Goal: Task Accomplishment & Management: Manage account settings

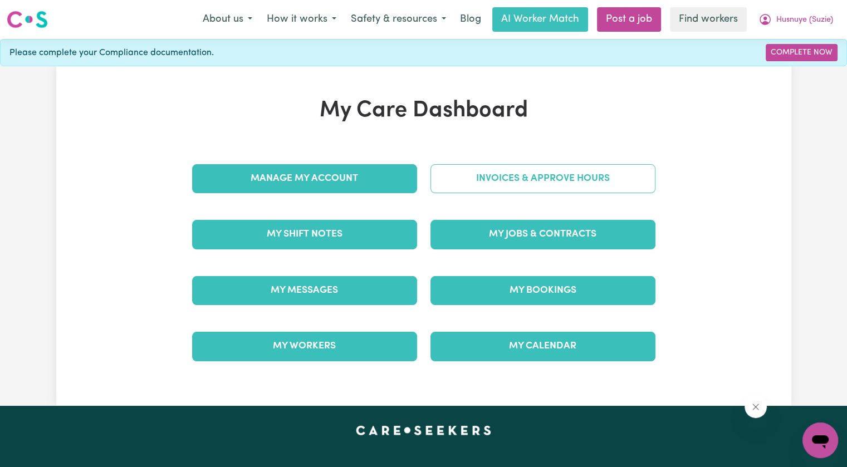
click at [544, 164] on link "Invoices & Approve Hours" at bounding box center [542, 178] width 225 height 29
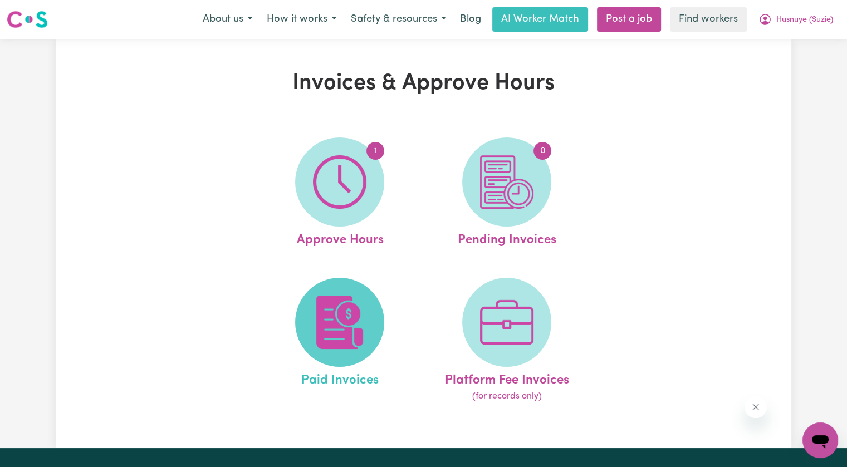
click at [363, 305] on img at bounding box center [339, 322] width 53 height 53
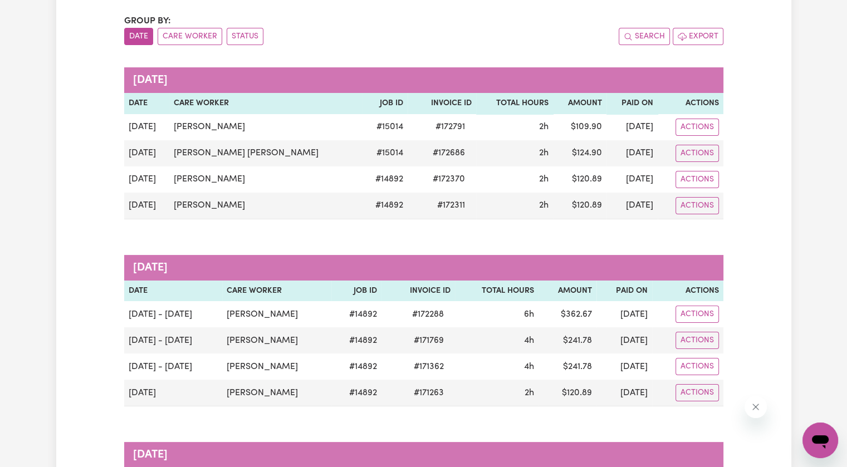
scroll to position [111, 0]
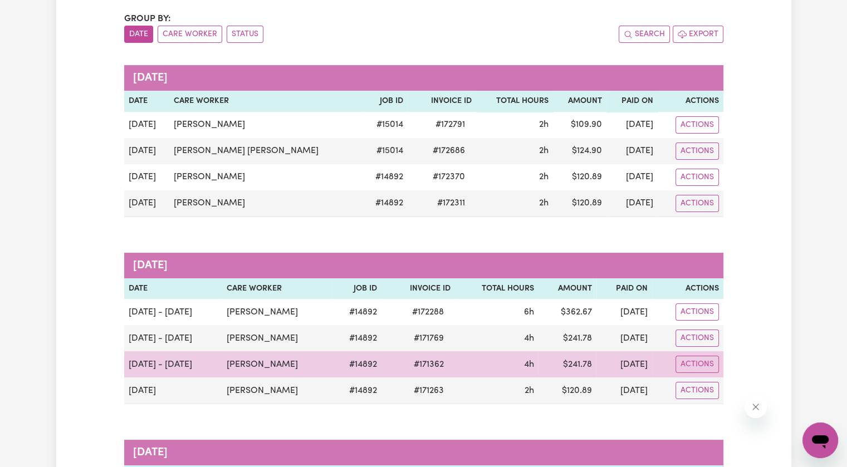
click at [407, 365] on span "# 171362" at bounding box center [428, 364] width 43 height 13
click at [410, 363] on span "# 171362" at bounding box center [428, 364] width 43 height 13
click at [423, 361] on span "# 171362" at bounding box center [428, 364] width 43 height 13
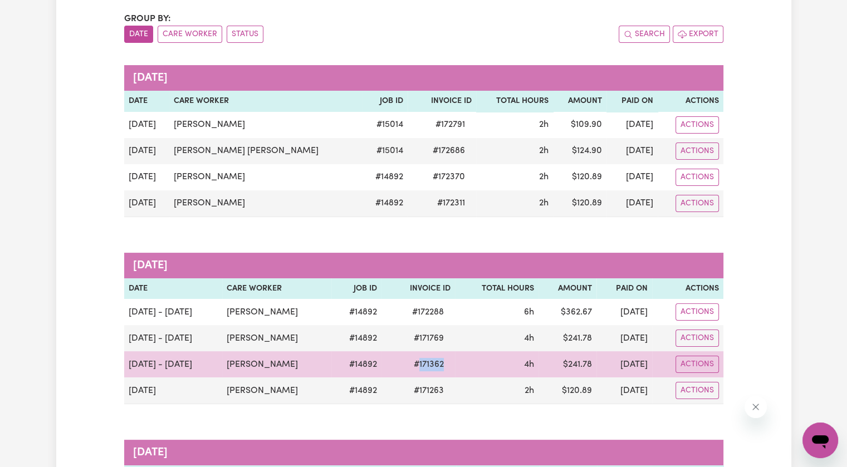
click at [423, 361] on span "# 171362" at bounding box center [428, 364] width 43 height 13
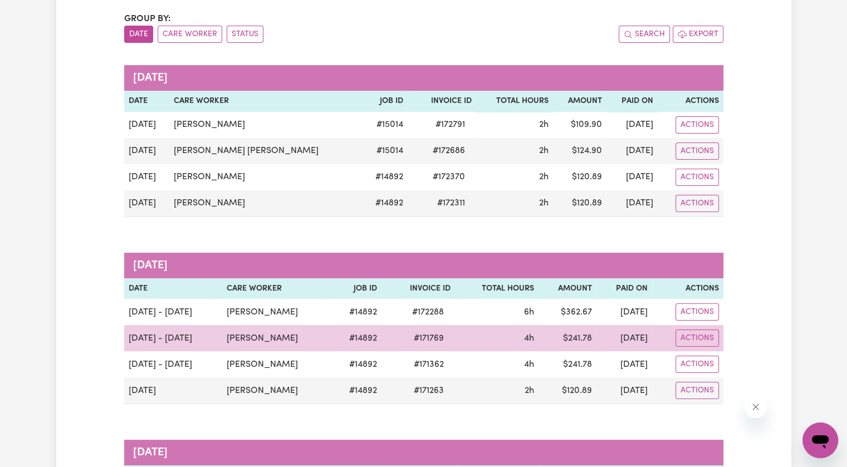
click at [412, 333] on span "# 171769" at bounding box center [428, 338] width 43 height 13
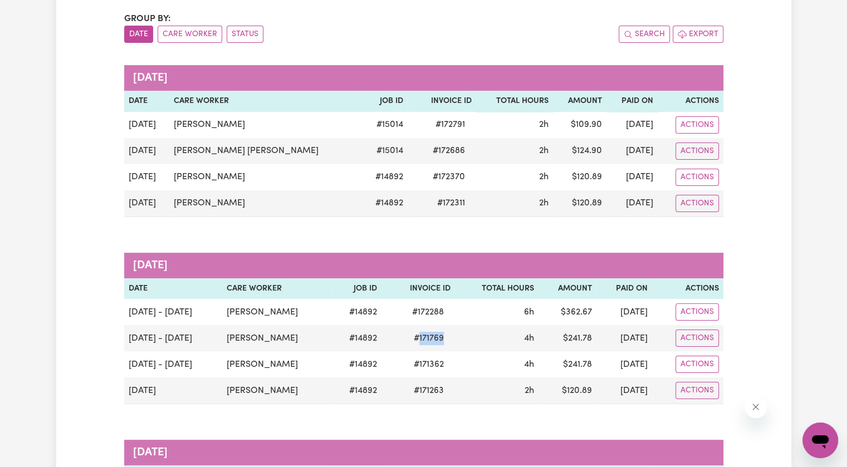
copy span "171769"
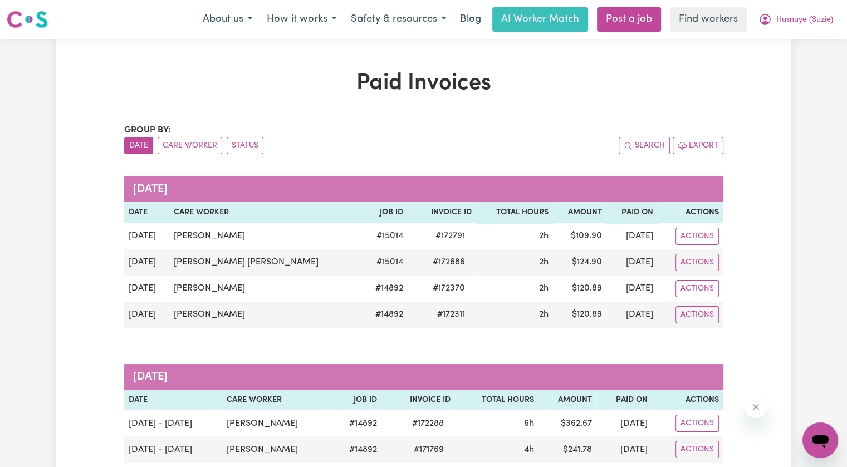
click at [794, 33] on nav "Menu About us How it works Safety & resources Blog AI Worker Match Post a job F…" at bounding box center [423, 19] width 847 height 39
click at [787, 25] on span "Husnuye (Suzie)" at bounding box center [804, 20] width 57 height 12
click at [775, 68] on link "Logout" at bounding box center [796, 63] width 88 height 21
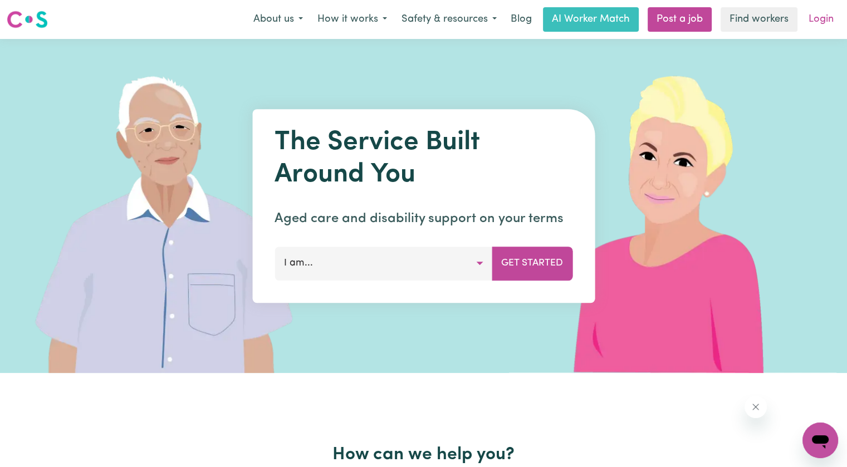
click at [819, 19] on link "Login" at bounding box center [821, 19] width 38 height 25
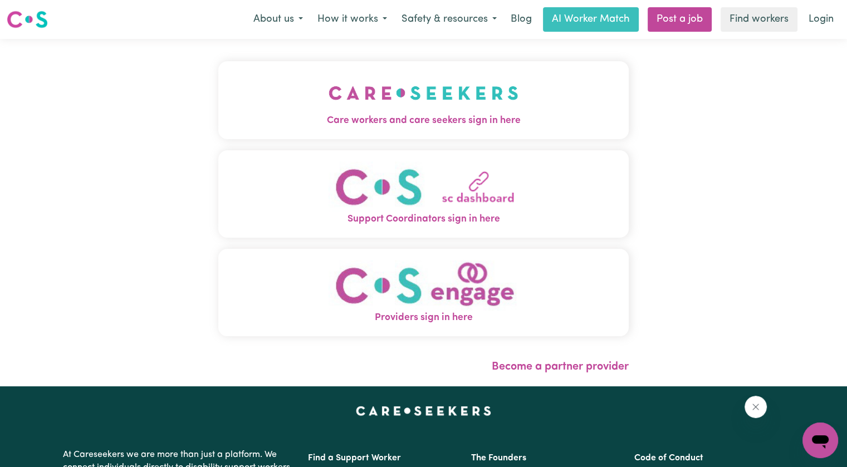
click at [480, 96] on img "Care workers and care seekers sign in here" at bounding box center [424, 92] width 190 height 41
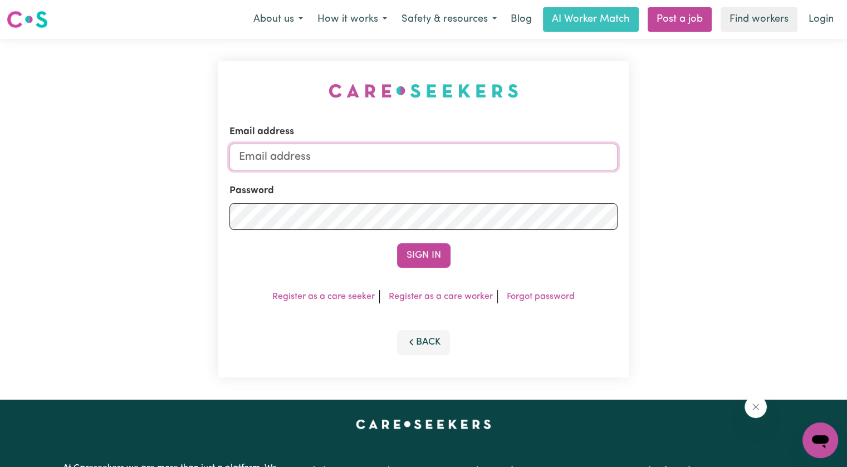
click at [402, 170] on input "Email address" at bounding box center [423, 157] width 388 height 27
drag, startPoint x: 296, startPoint y: 151, endPoint x: 689, endPoint y: 154, distance: 393.2
click at [761, 154] on div "Email address [EMAIL_ADDRESS][DOMAIN_NAME] Password Sign In Register as a care …" at bounding box center [423, 219] width 847 height 361
drag, startPoint x: 386, startPoint y: 156, endPoint x: 297, endPoint y: 153, distance: 89.1
click at [297, 153] on input "[EMAIL_ADDRESS][DOMAIN_NAME]" at bounding box center [423, 157] width 388 height 27
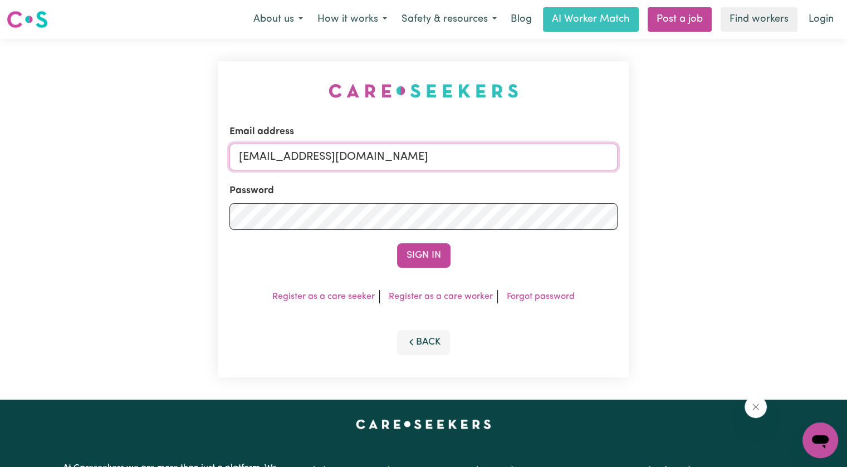
paste input "[PERSON_NAME]"
click at [339, 154] on input "superuser~Jianying [EMAIL_ADDRESS][DOMAIN_NAME]" at bounding box center [423, 157] width 388 height 27
type input "[EMAIL_ADDRESS][DOMAIN_NAME]"
click at [397, 243] on button "Sign In" at bounding box center [423, 255] width 53 height 25
